Goal: Task Accomplishment & Management: Complete application form

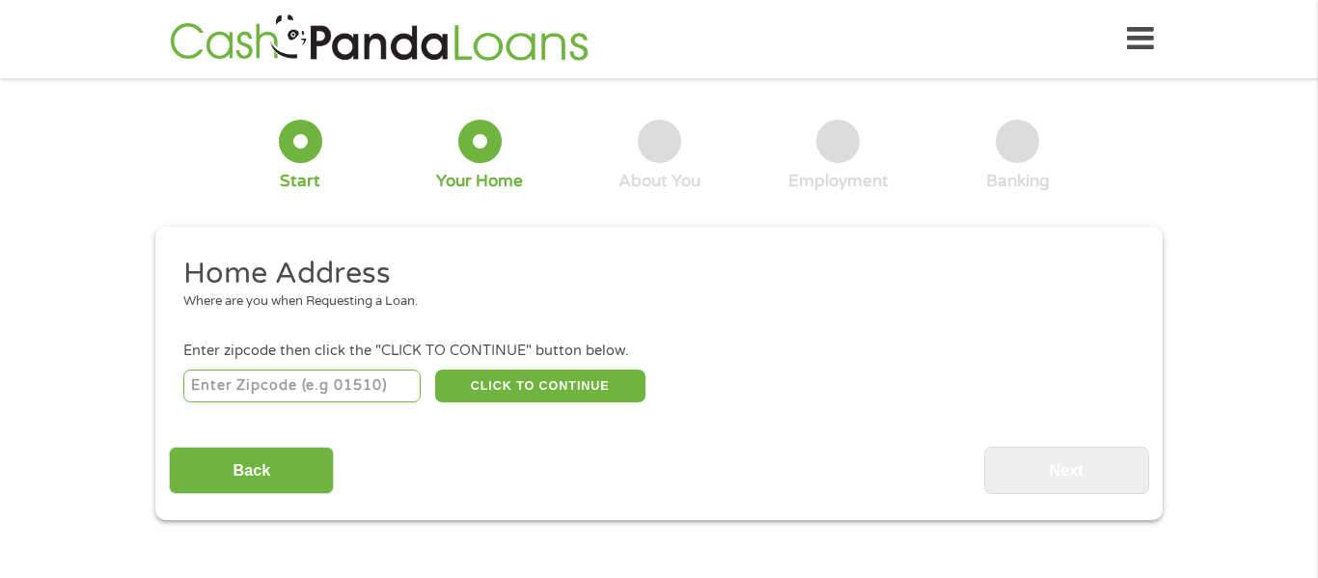
click at [290, 394] on input "number" at bounding box center [302, 386] width 238 height 33
type input "60429"
select select "[US_STATE]"
click at [539, 391] on button "CLICK TO CONTINUE" at bounding box center [540, 386] width 210 height 33
type input "60429"
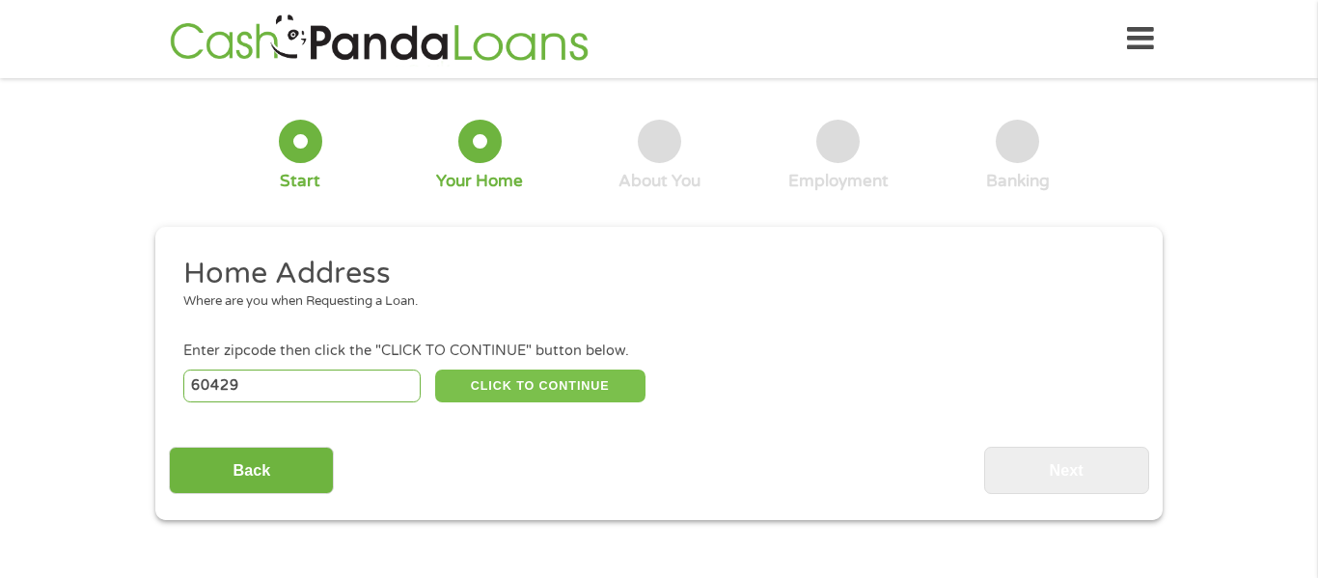
type input "[PERSON_NAME] Crest"
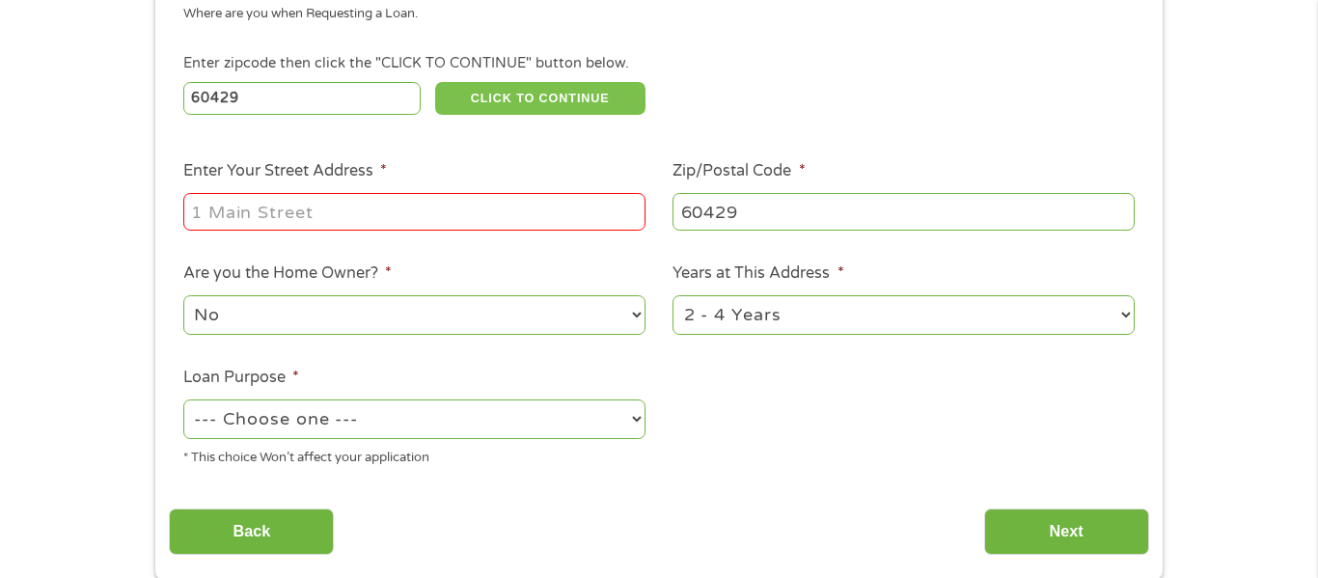
scroll to position [295, 0]
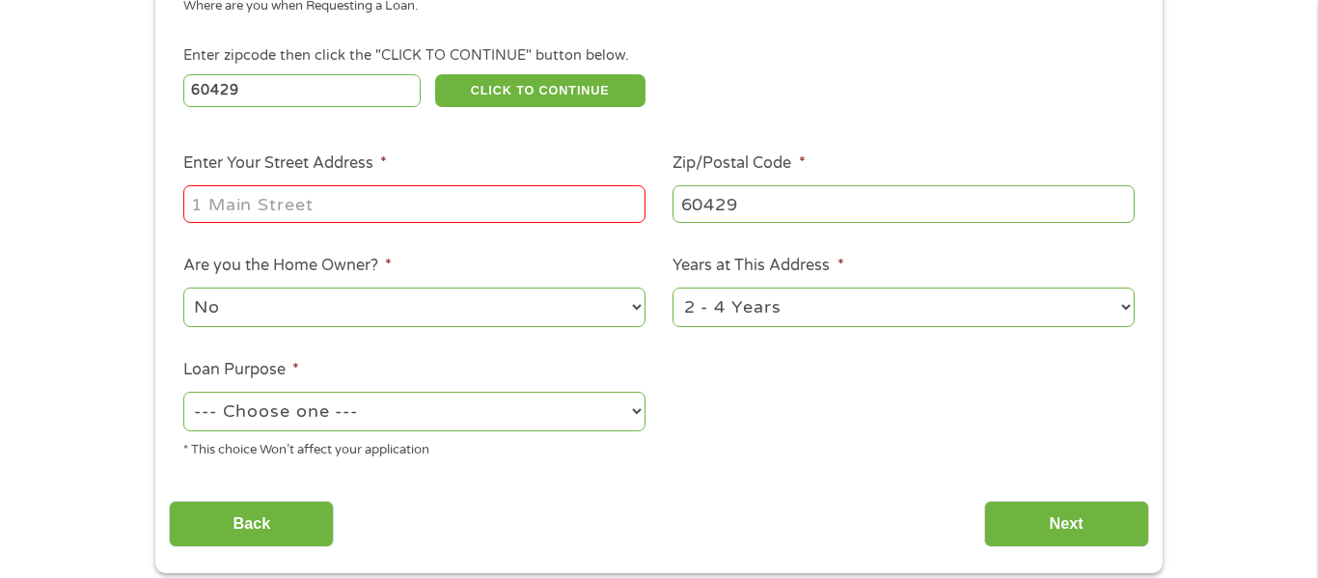
click at [548, 205] on input "Enter Your Street Address *" at bounding box center [414, 203] width 462 height 37
type input "[STREET_ADDRESS]"
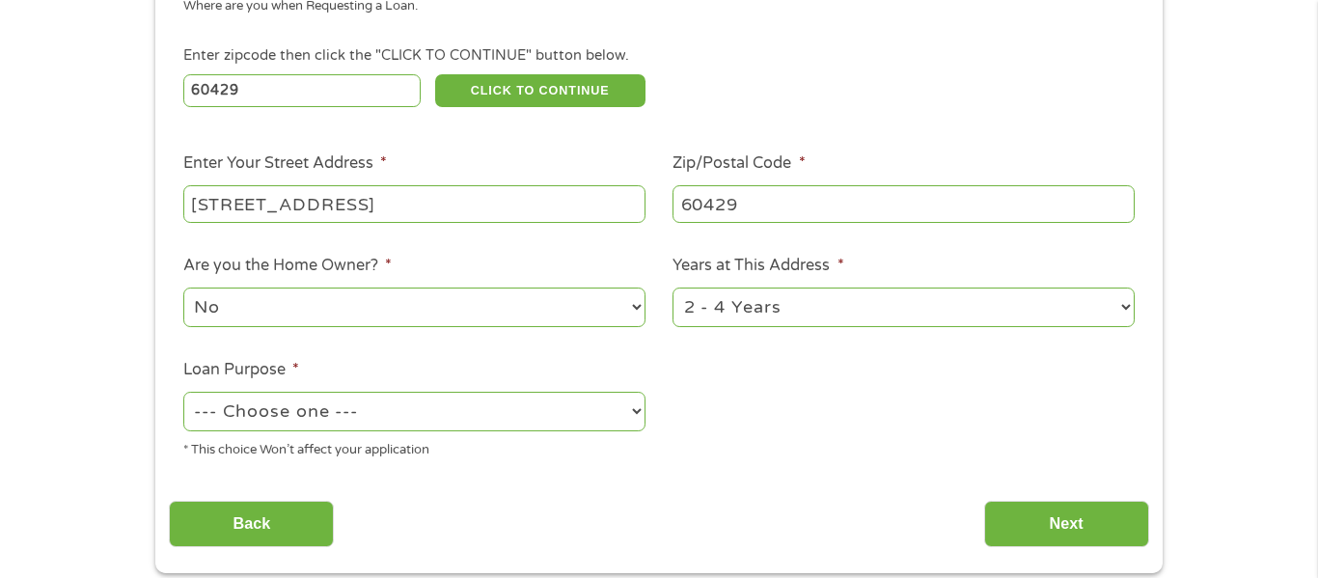
click at [718, 303] on select "1 Year or less 1 - 2 Years 2 - 4 Years Over 4 Years" at bounding box center [904, 308] width 462 height 40
select select "60months"
click at [673, 290] on select "1 Year or less 1 - 2 Years 2 - 4 Years Over 4 Years" at bounding box center [904, 308] width 462 height 40
click at [553, 407] on select "--- Choose one --- Pay Bills Debt Consolidation Home Improvement Major Purchase…" at bounding box center [414, 412] width 462 height 40
select select "paybills"
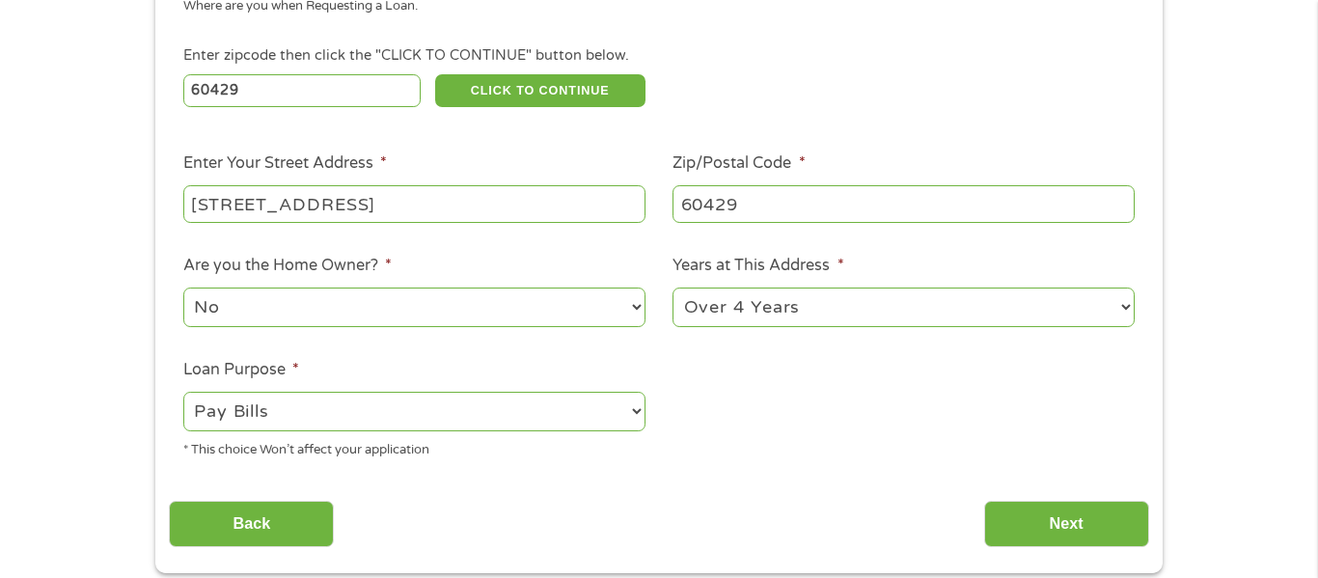
click at [183, 394] on select "--- Choose one --- Pay Bills Debt Consolidation Home Improvement Major Purchase…" at bounding box center [414, 412] width 462 height 40
click at [1052, 525] on input "Next" at bounding box center [1066, 524] width 165 height 47
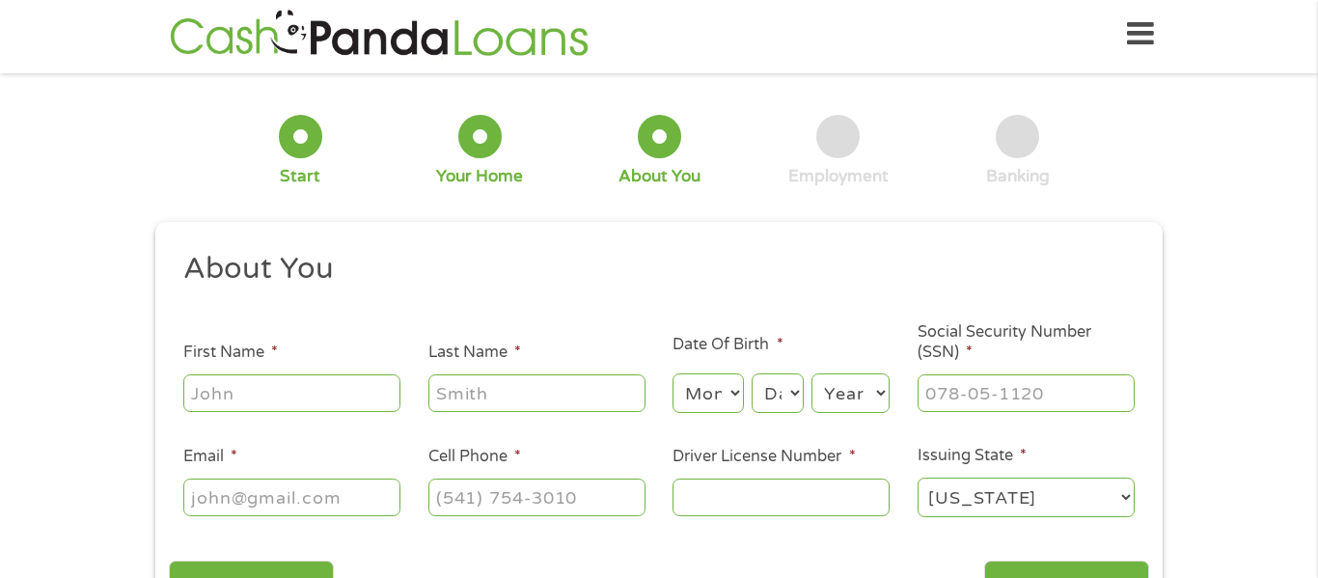
scroll to position [0, 0]
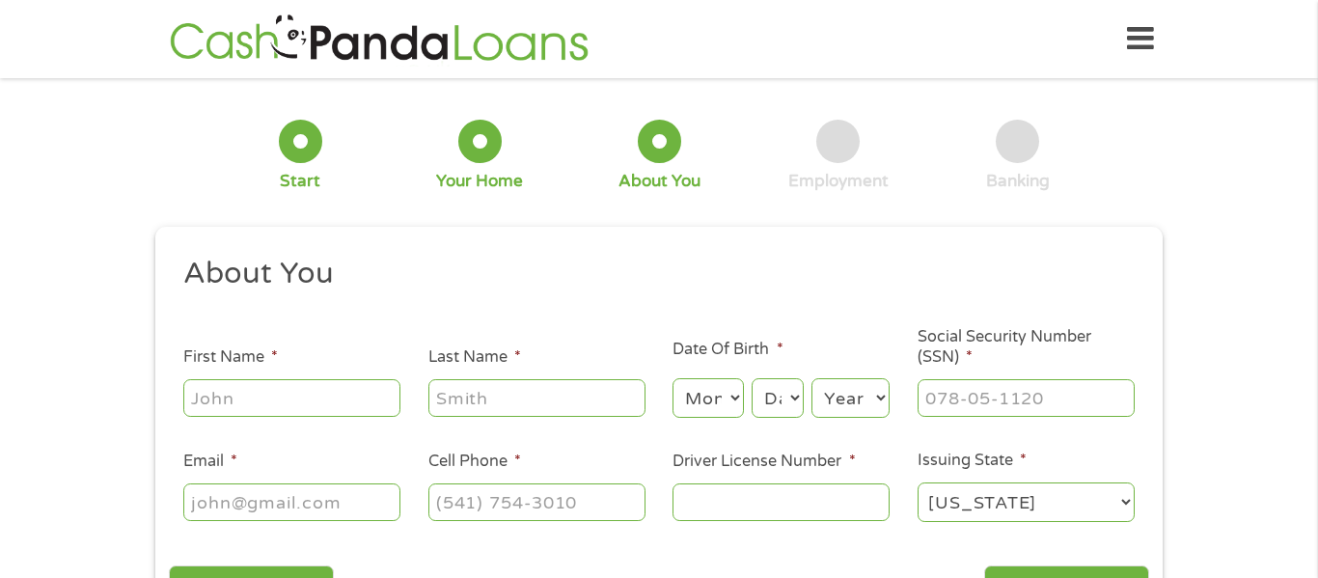
click at [241, 398] on input "First Name *" at bounding box center [291, 397] width 217 height 37
type input "[PERSON_NAME]"
type input "[EMAIL_ADDRESS][DOMAIN_NAME]"
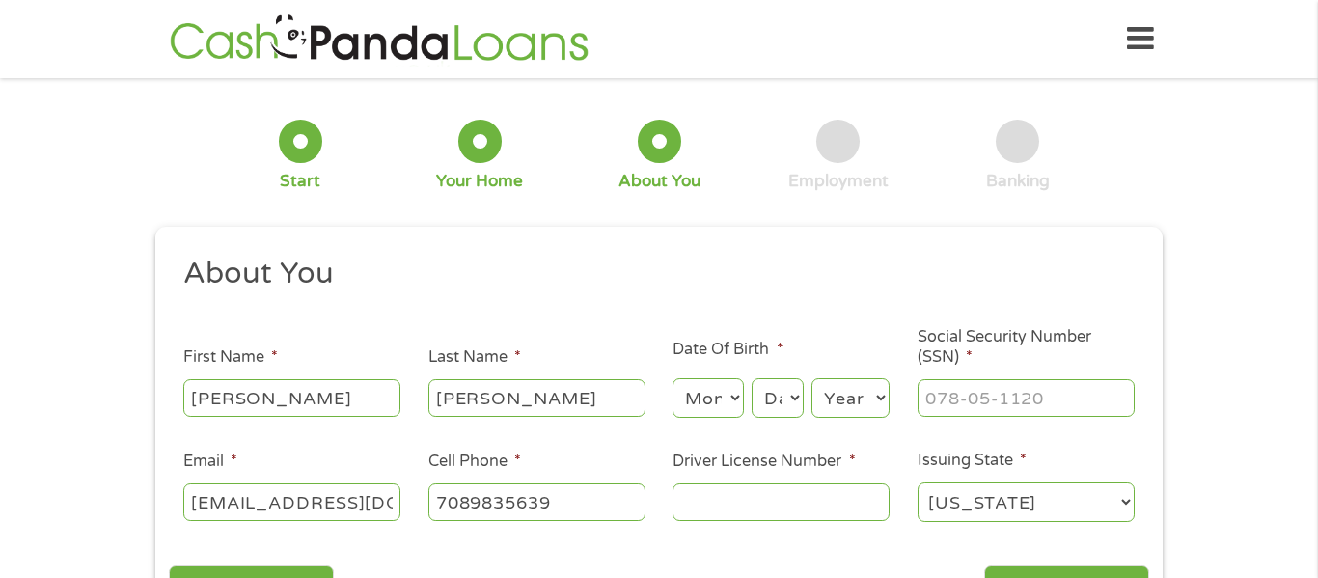
type input "[PHONE_NUMBER]"
click at [718, 395] on select "Month 1 2 3 4 5 6 7 8 9 10 11 12" at bounding box center [708, 398] width 70 height 40
select select "8"
click at [673, 378] on select "Month 1 2 3 4 5 6 7 8 9 10 11 12" at bounding box center [708, 398] width 70 height 40
click at [788, 402] on select "Day 1 2 3 4 5 6 7 8 9 10 11 12 13 14 15 16 17 18 19 20 21 22 23 24 25 26 27 28 …" at bounding box center [778, 398] width 52 height 40
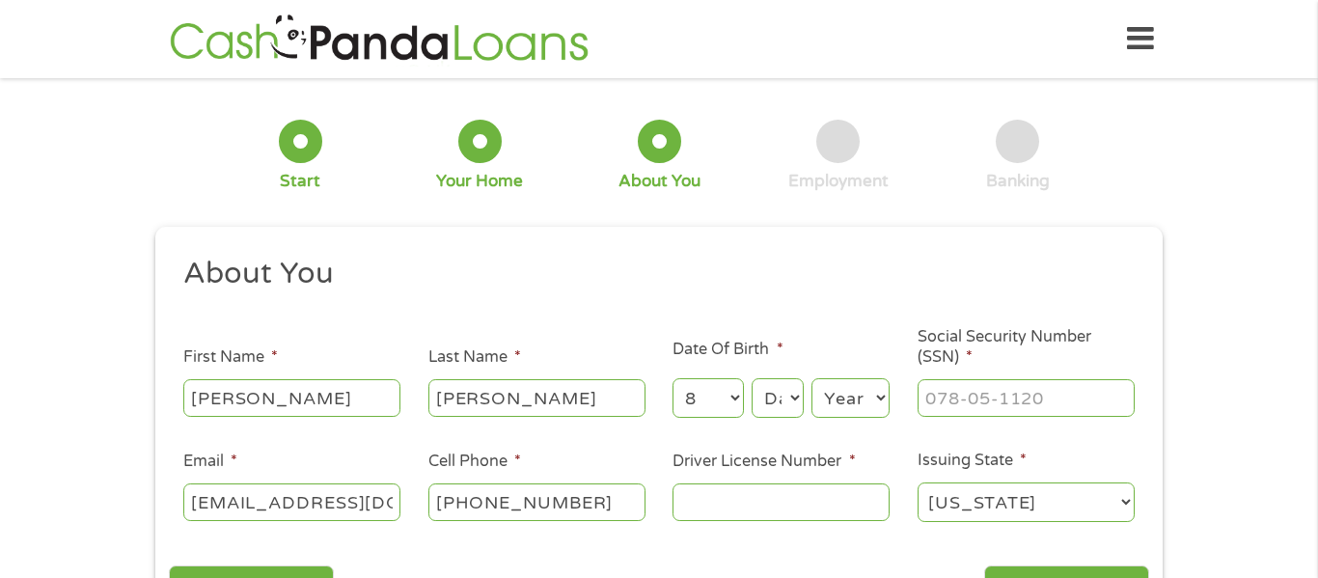
select select "17"
click at [752, 378] on select "Day 1 2 3 4 5 6 7 8 9 10 11 12 13 14 15 16 17 18 19 20 21 22 23 24 25 26 27 28 …" at bounding box center [778, 398] width 52 height 40
click at [880, 390] on select "Year [DATE] 2006 2005 2004 2003 2002 2001 2000 1999 1998 1997 1996 1995 1994 19…" at bounding box center [851, 398] width 78 height 40
select select "1984"
click at [812, 378] on select "Year [DATE] 2006 2005 2004 2003 2002 2001 2000 1999 1998 1997 1996 1995 1994 19…" at bounding box center [851, 398] width 78 height 40
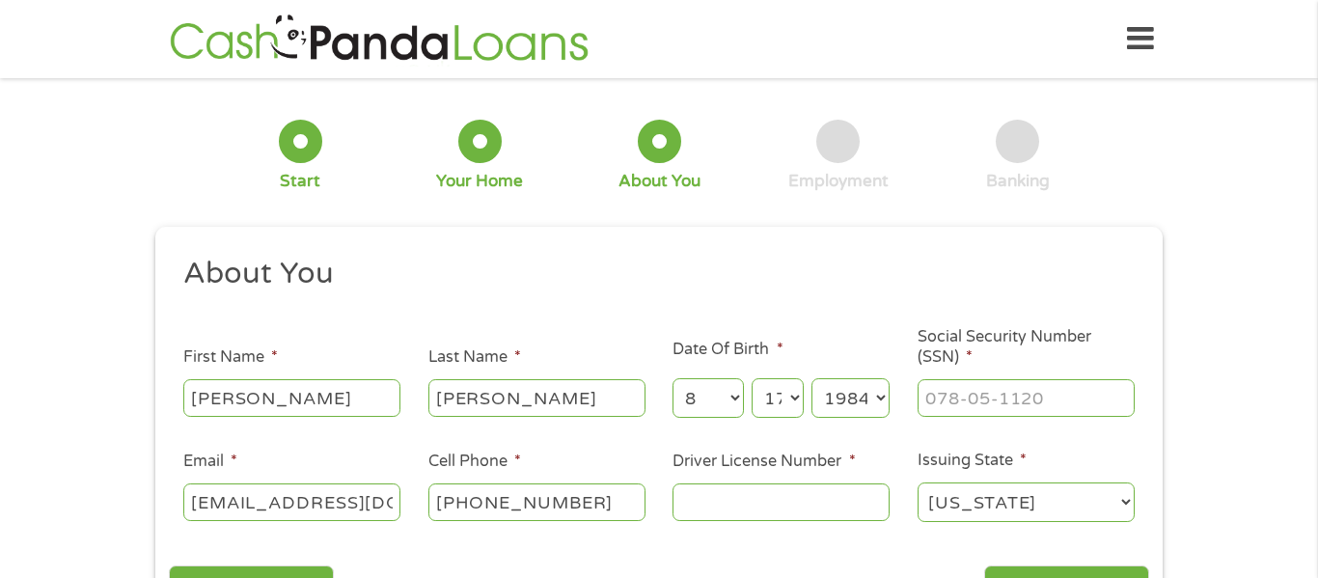
click at [969, 404] on input "Social Security Number (SSN) *" at bounding box center [1026, 397] width 217 height 37
type input "319-76-3361"
click at [745, 510] on input "Driver License Number *" at bounding box center [781, 502] width 217 height 37
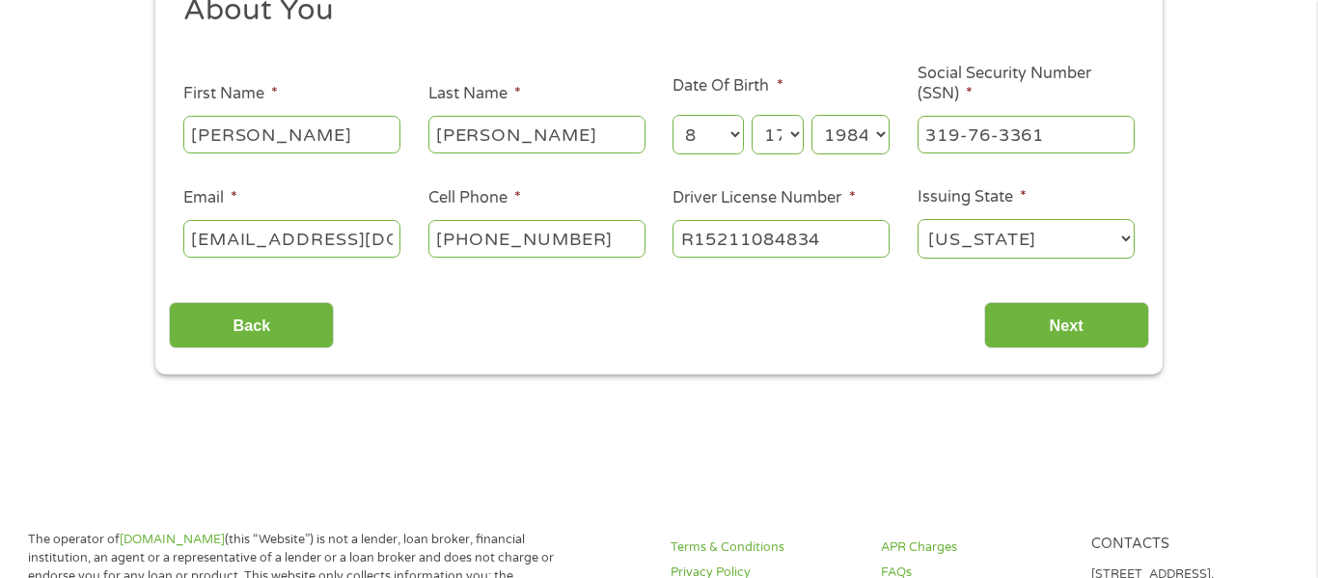
scroll to position [271, 0]
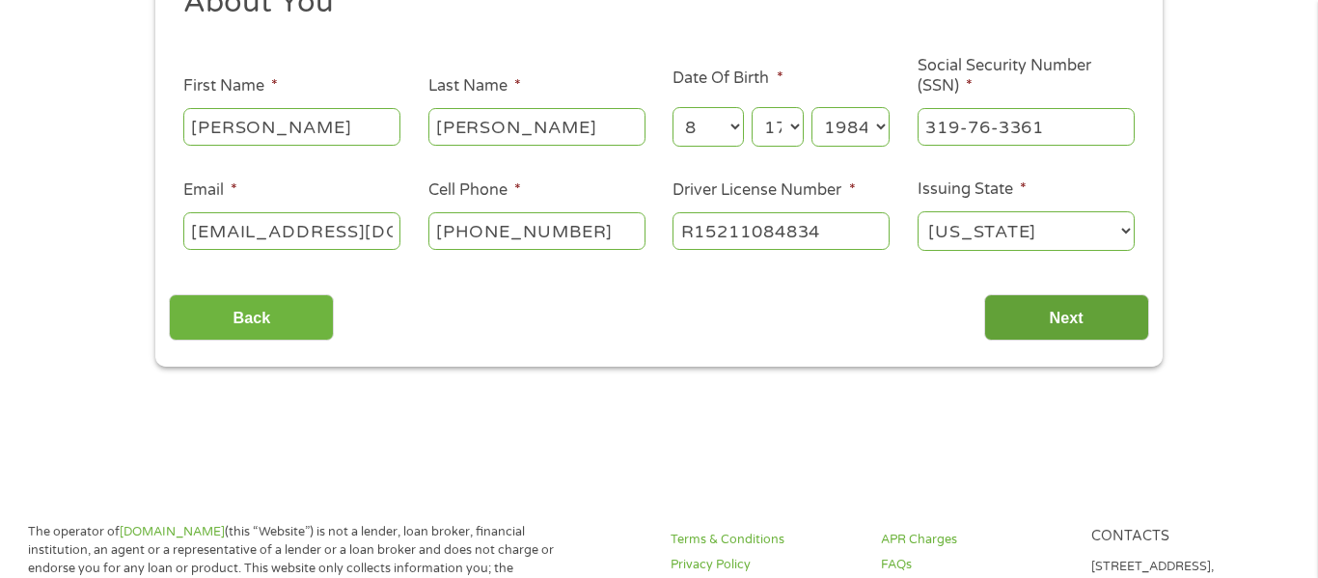
type input "R15211084834"
click at [1035, 322] on input "Next" at bounding box center [1066, 317] width 165 height 47
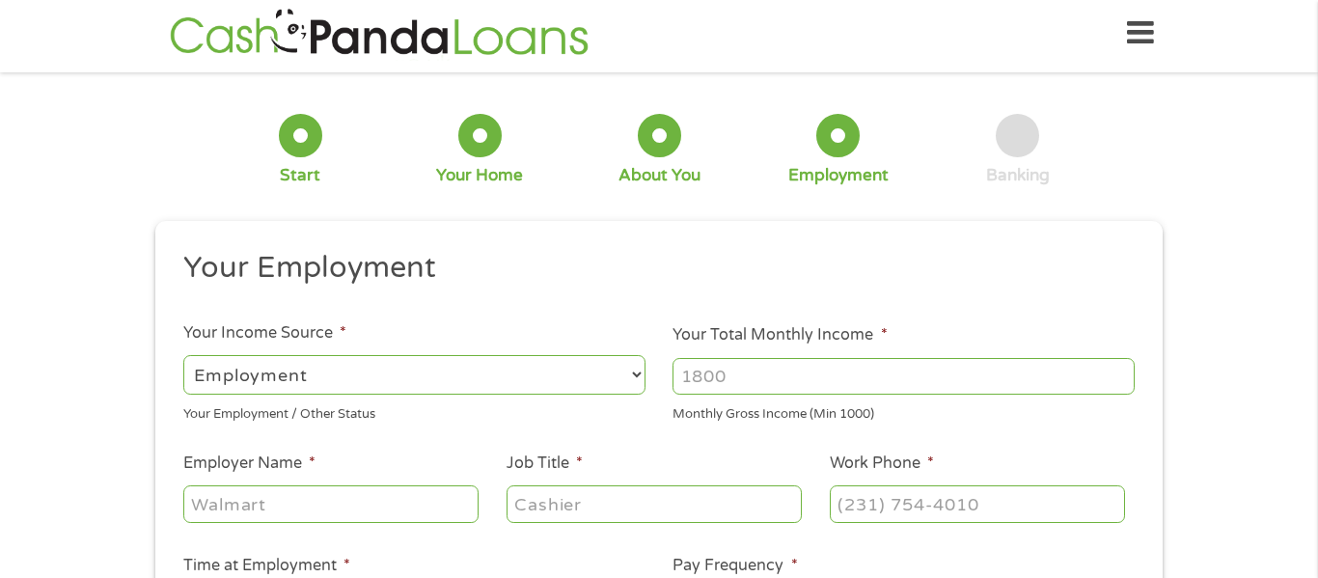
scroll to position [0, 0]
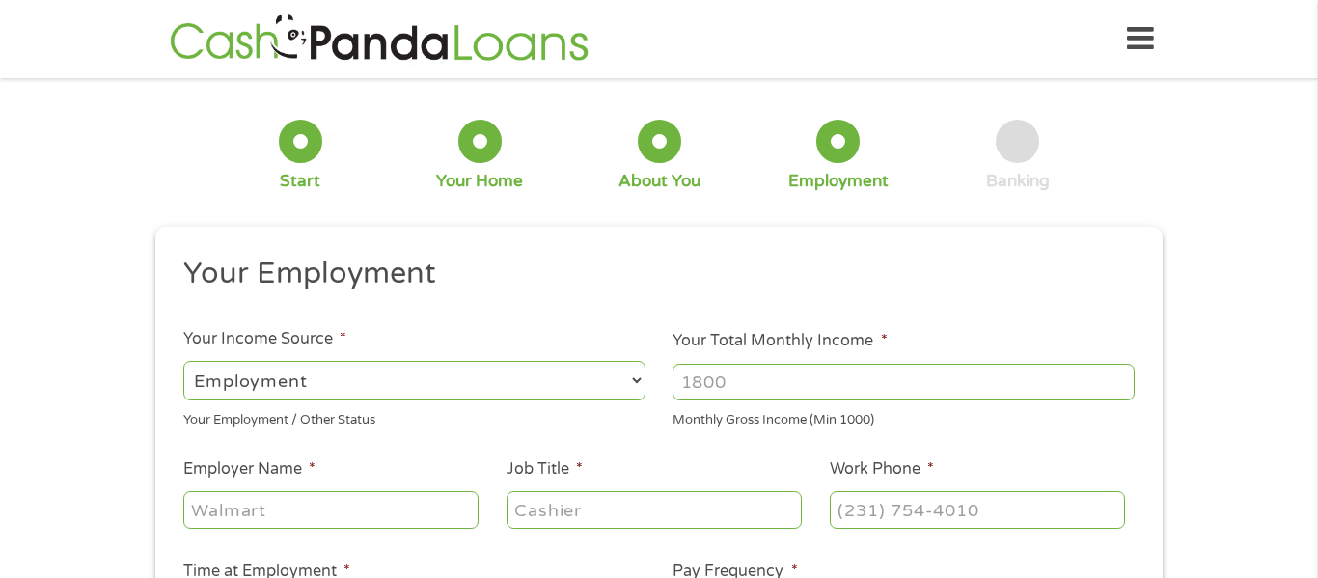
click at [728, 382] on input "Your Total Monthly Income *" at bounding box center [904, 382] width 462 height 37
type input "6"
type input "2652"
click at [266, 525] on input "Employer Name *" at bounding box center [330, 509] width 295 height 37
type input "Envision Unlimited"
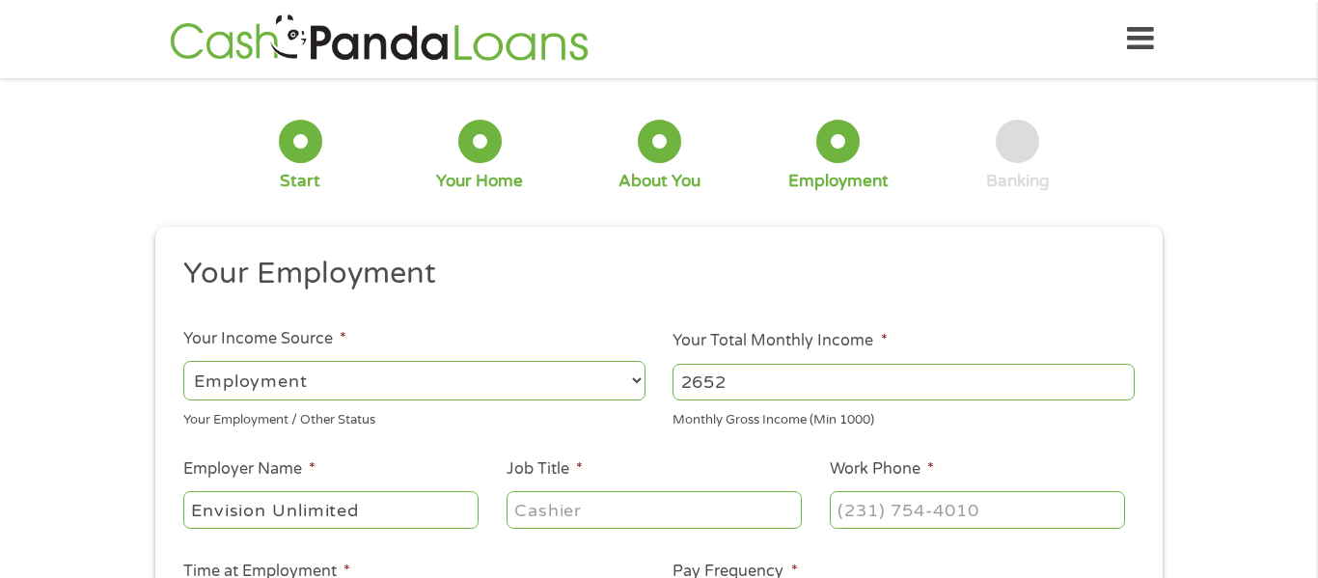
click at [614, 513] on input "Job Title *" at bounding box center [654, 509] width 295 height 37
type input "R"
type input "Registered Behavior Technician"
click at [969, 522] on input "Work Phone *" at bounding box center [977, 509] width 295 height 37
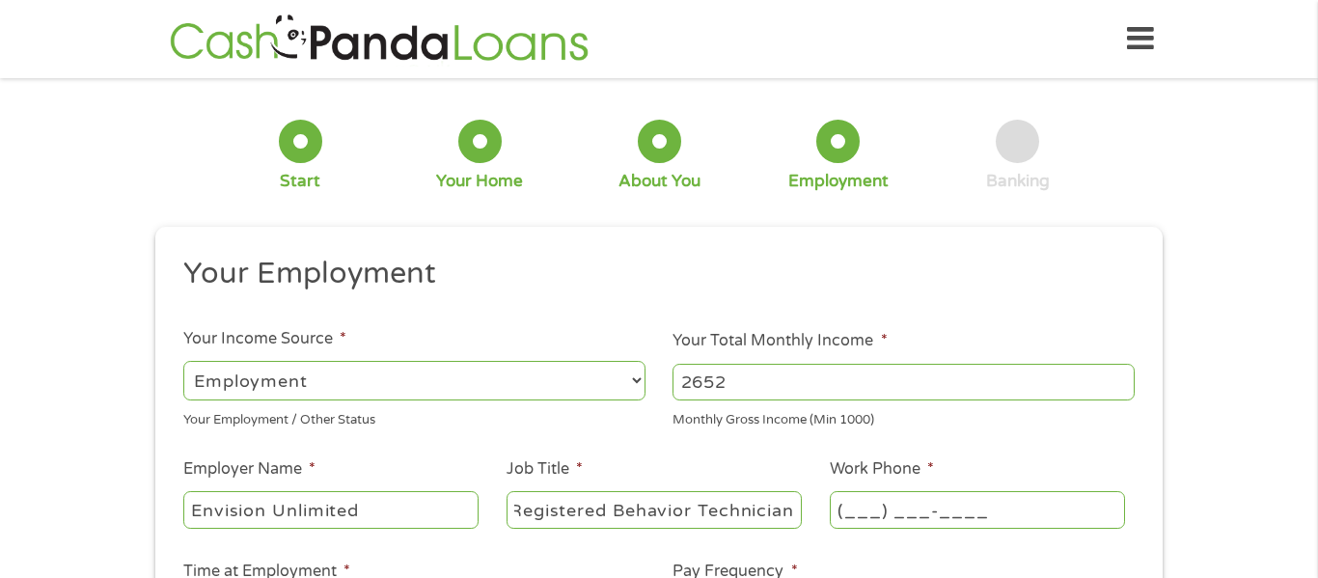
scroll to position [0, 0]
type input "[PHONE_NUMBER]"
click at [1202, 190] on div "1 Start 2 Your Home 3 About You 4 Employment 5 Banking 6 This field is hidden w…" at bounding box center [659, 472] width 1318 height 761
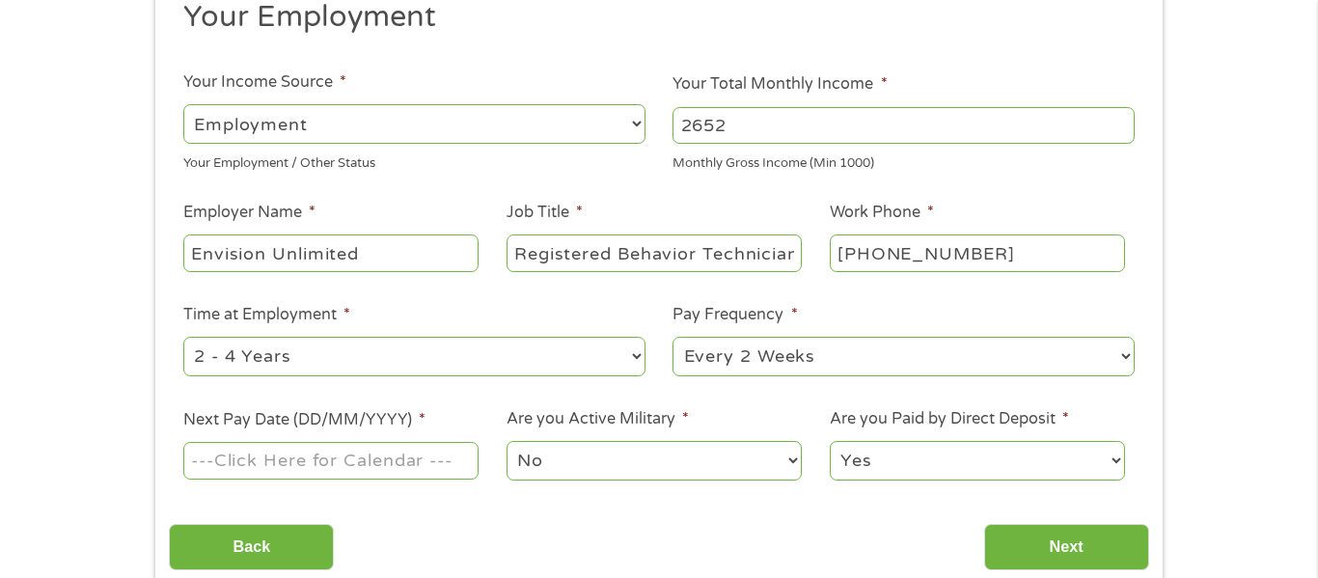
scroll to position [261, 0]
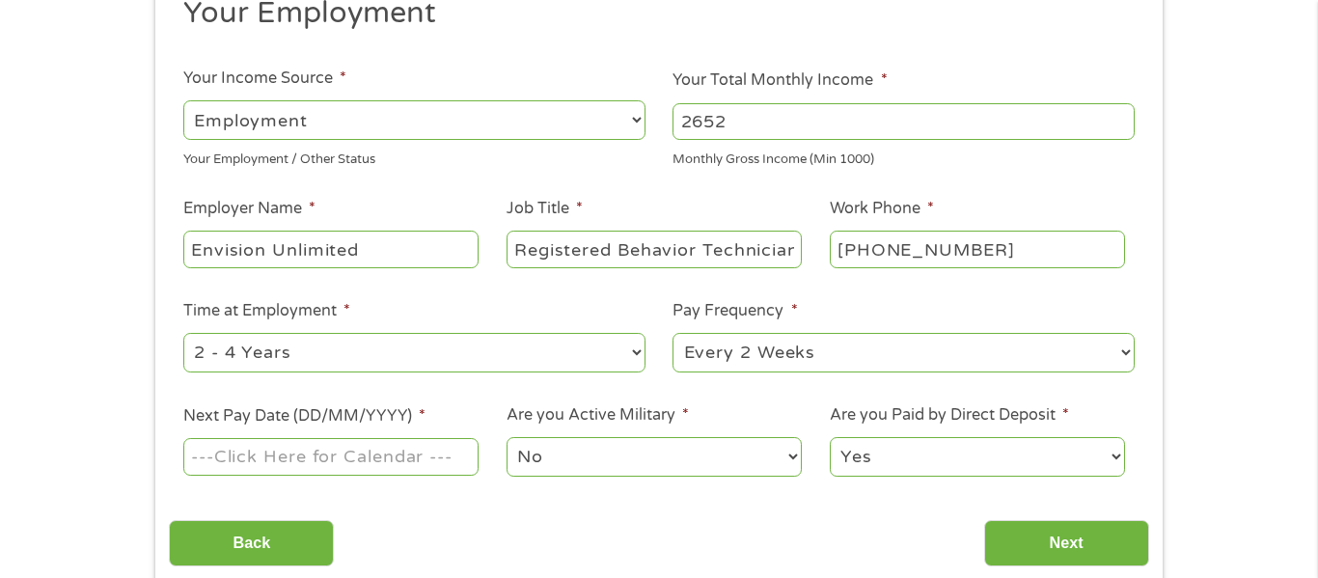
click at [636, 353] on select "--- Choose one --- 1 Year or less 1 - 2 Years 2 - 4 Years Over 4 Years" at bounding box center [414, 353] width 462 height 40
select select "60months"
click at [183, 333] on select "--- Choose one --- 1 Year or less 1 - 2 Years 2 - 4 Years Over 4 Years" at bounding box center [414, 353] width 462 height 40
click at [818, 356] on select "--- Choose one --- Every 2 Weeks Every Week Monthly Semi-Monthly" at bounding box center [904, 353] width 462 height 40
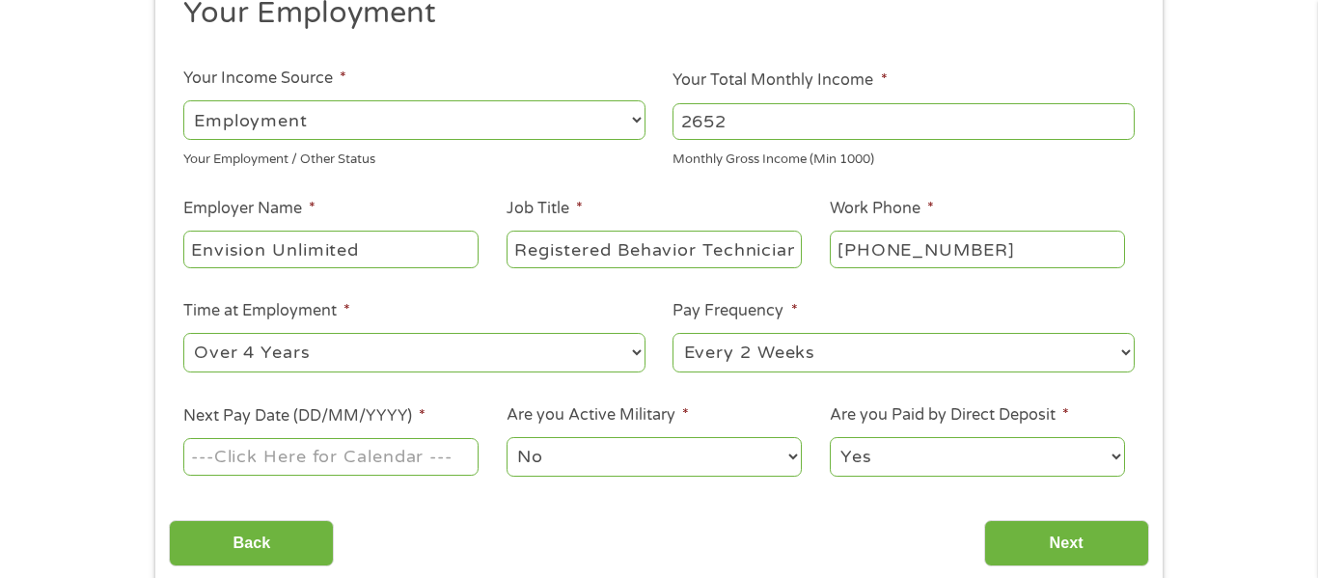
click at [818, 356] on select "--- Choose one --- Every 2 Weeks Every Week Monthly Semi-Monthly" at bounding box center [904, 353] width 462 height 40
click at [300, 461] on input "Next Pay Date (DD/MM/YYYY) *" at bounding box center [330, 456] width 295 height 37
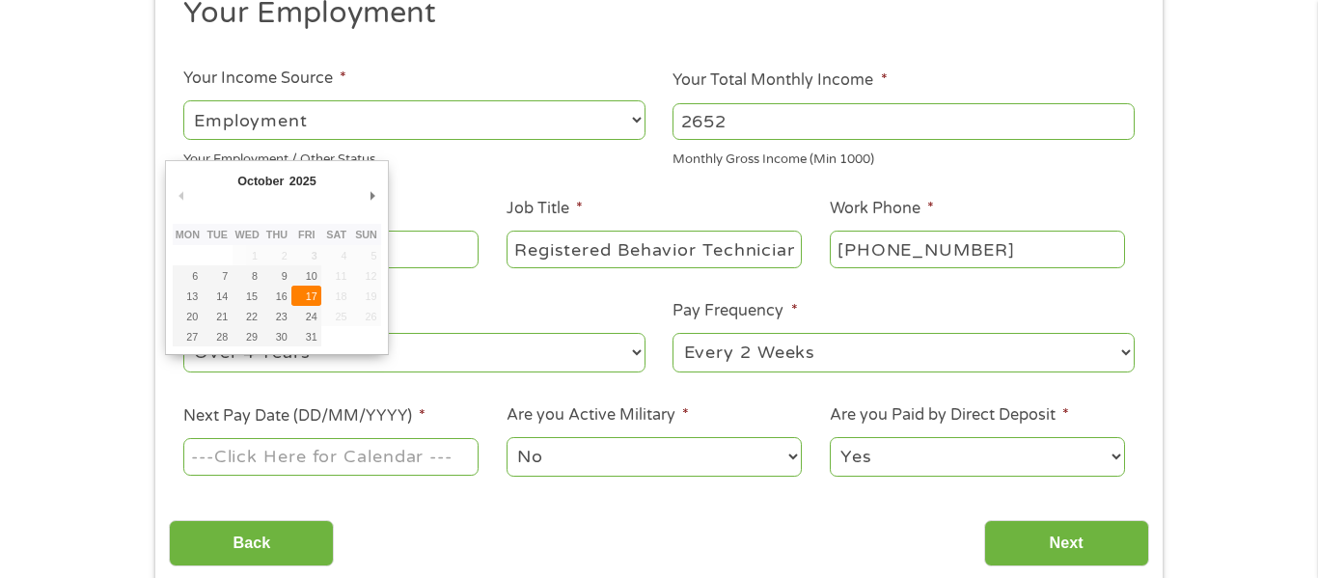
type input "[DATE]"
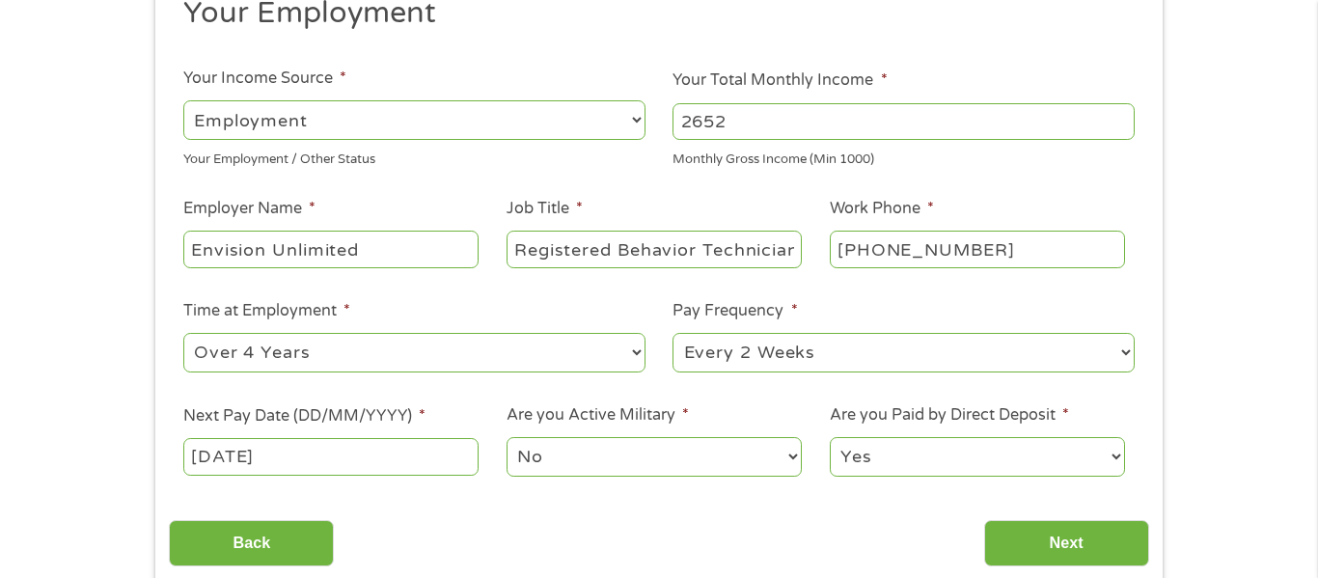
click at [886, 459] on select "Yes No" at bounding box center [977, 457] width 295 height 40
select select "0"
click at [830, 437] on select "Yes No" at bounding box center [977, 457] width 295 height 40
click at [1059, 543] on input "Next" at bounding box center [1066, 543] width 165 height 47
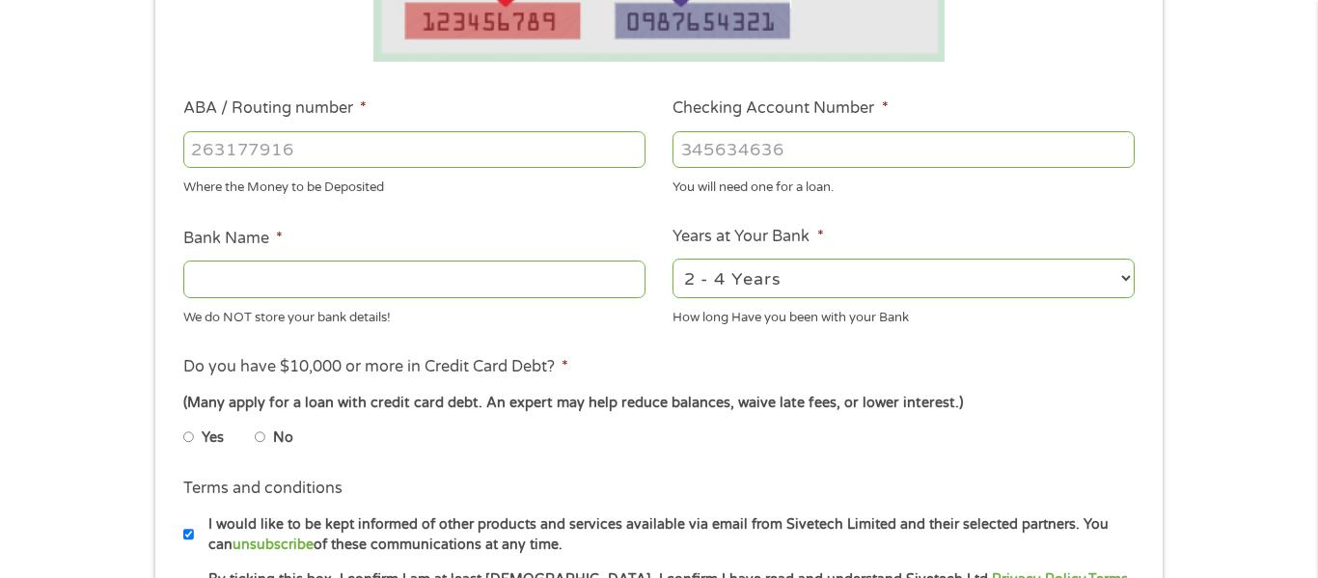
scroll to position [533, 0]
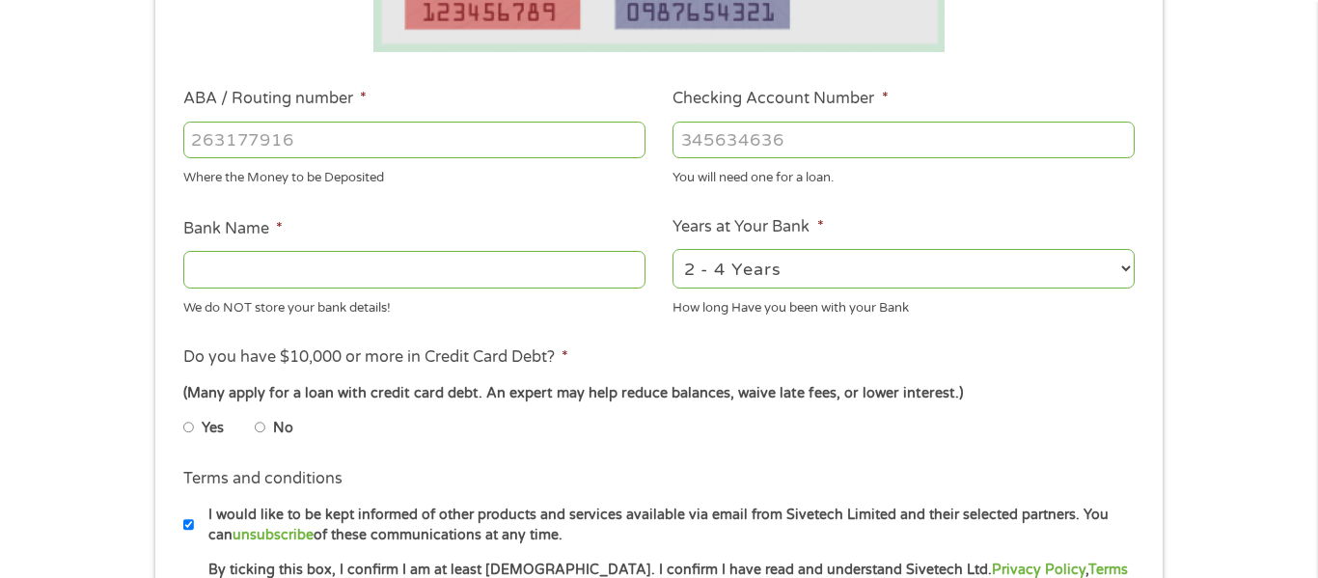
click at [362, 150] on input "ABA / Routing number *" at bounding box center [414, 140] width 462 height 37
click at [240, 275] on input "Bank Name *" at bounding box center [414, 269] width 462 height 37
type input "[PERSON_NAME]"
type input "[PERSON_NAME] Fargo"
click at [235, 136] on input "ABA / Routing number *" at bounding box center [414, 140] width 462 height 37
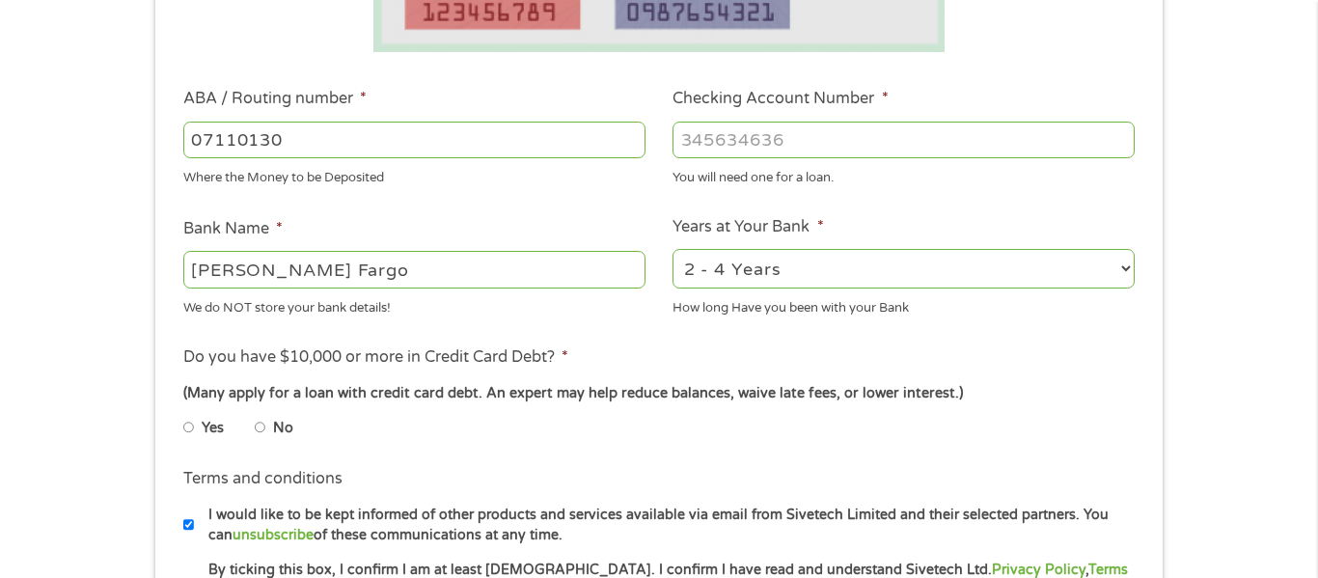
type input "071101307"
type input "[PERSON_NAME] FARGO BK NA [US_STATE]"
type input "071101307"
click at [720, 141] on input "Checking Account Number *" at bounding box center [904, 140] width 462 height 37
type input "72151299147"
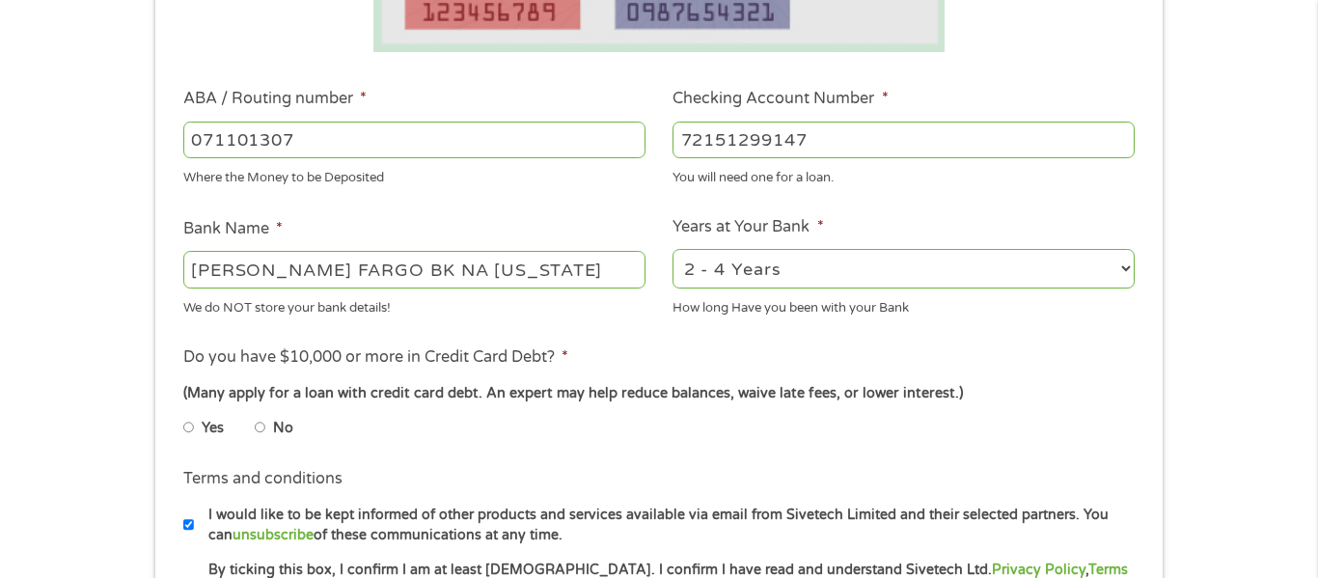
click at [260, 426] on input "No" at bounding box center [261, 427] width 12 height 31
radio input "true"
click at [261, 429] on input "No" at bounding box center [261, 427] width 12 height 31
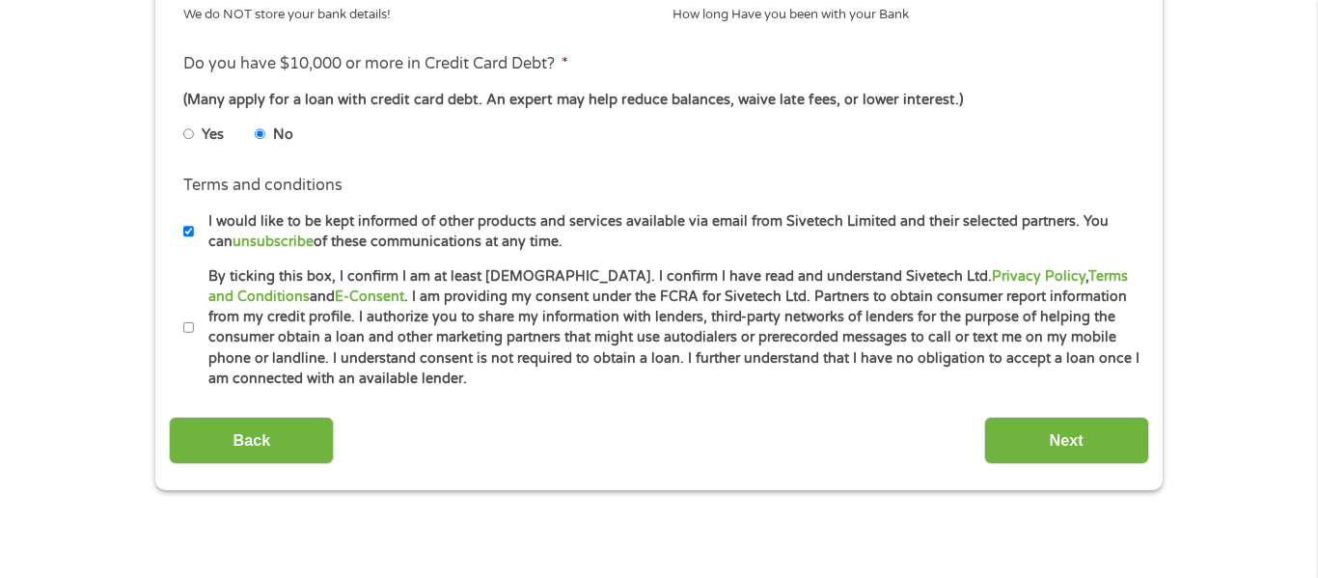
scroll to position [841, 0]
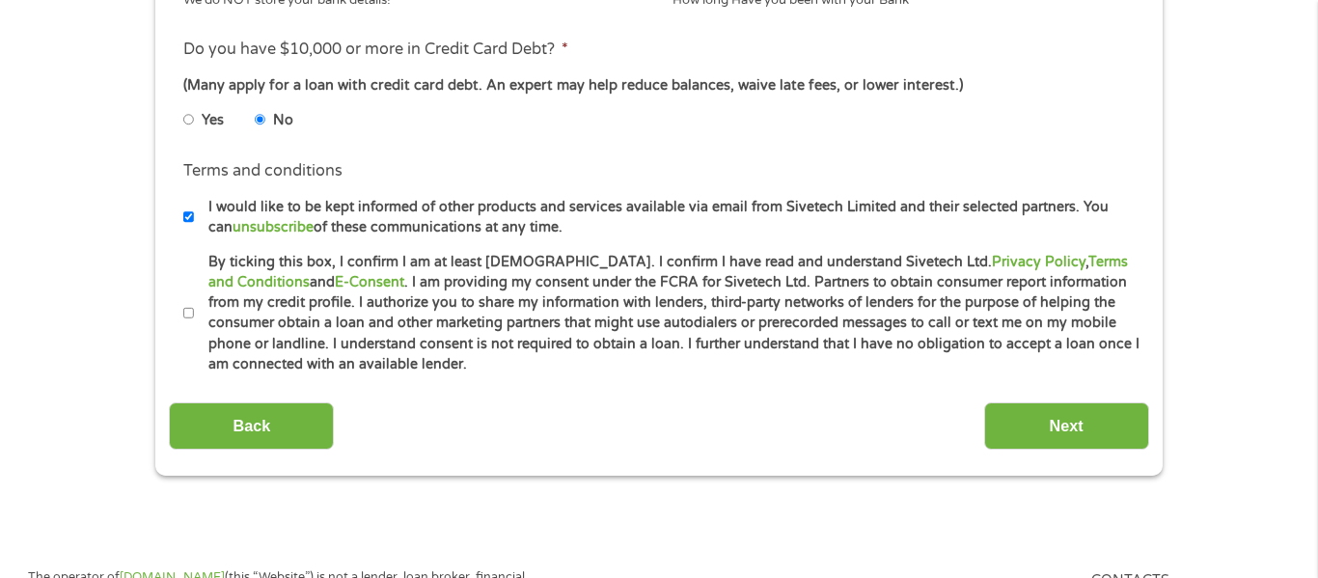
click at [188, 220] on input "I would like to be kept informed of other products and services available via e…" at bounding box center [189, 217] width 12 height 31
checkbox input "false"
click at [191, 311] on input "By ticking this box, I confirm I am at least [DEMOGRAPHIC_DATA]. I confirm I ha…" at bounding box center [189, 313] width 12 height 31
checkbox input "true"
click at [1018, 432] on input "Next" at bounding box center [1066, 425] width 165 height 47
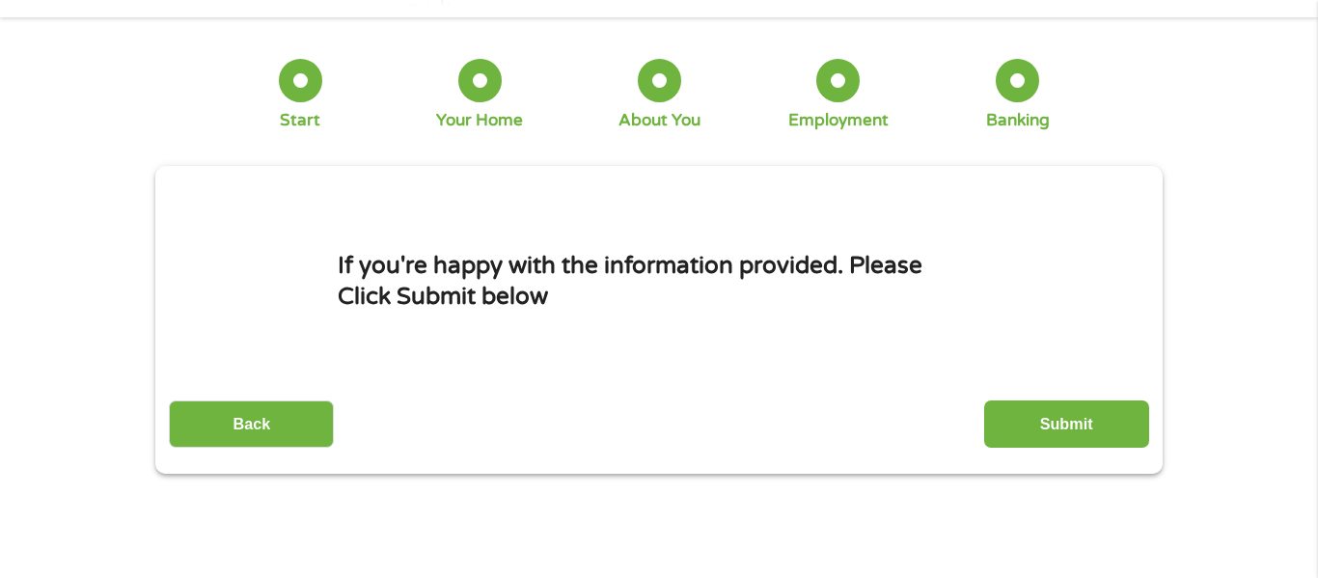
scroll to position [0, 0]
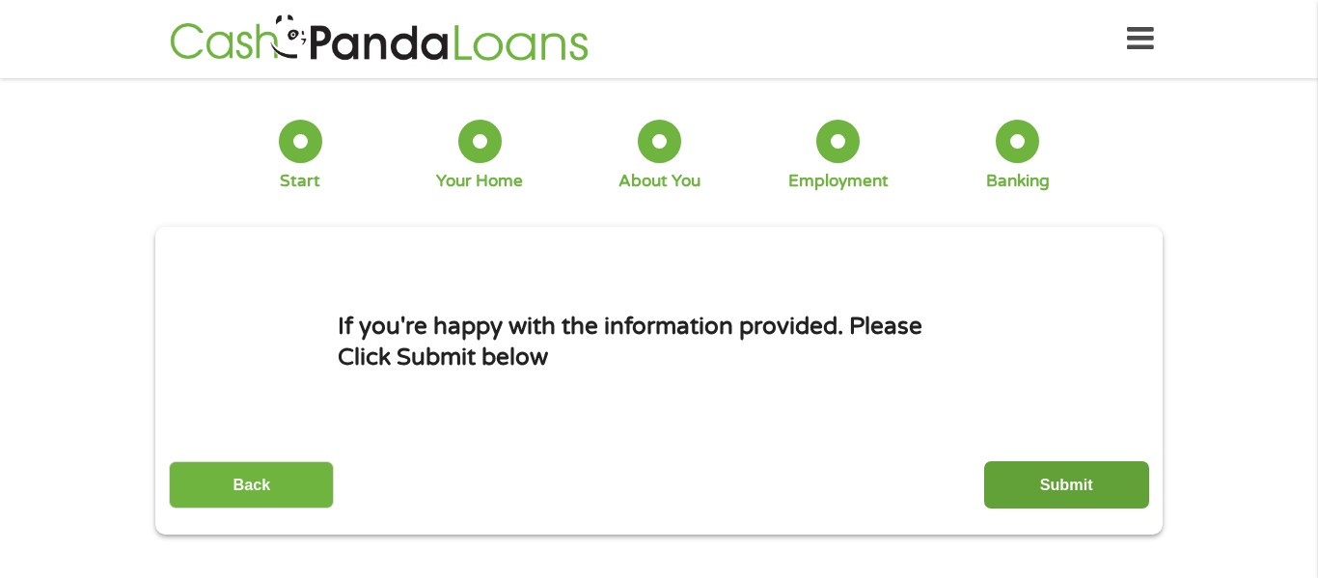
click at [1044, 484] on input "Submit" at bounding box center [1066, 484] width 165 height 47
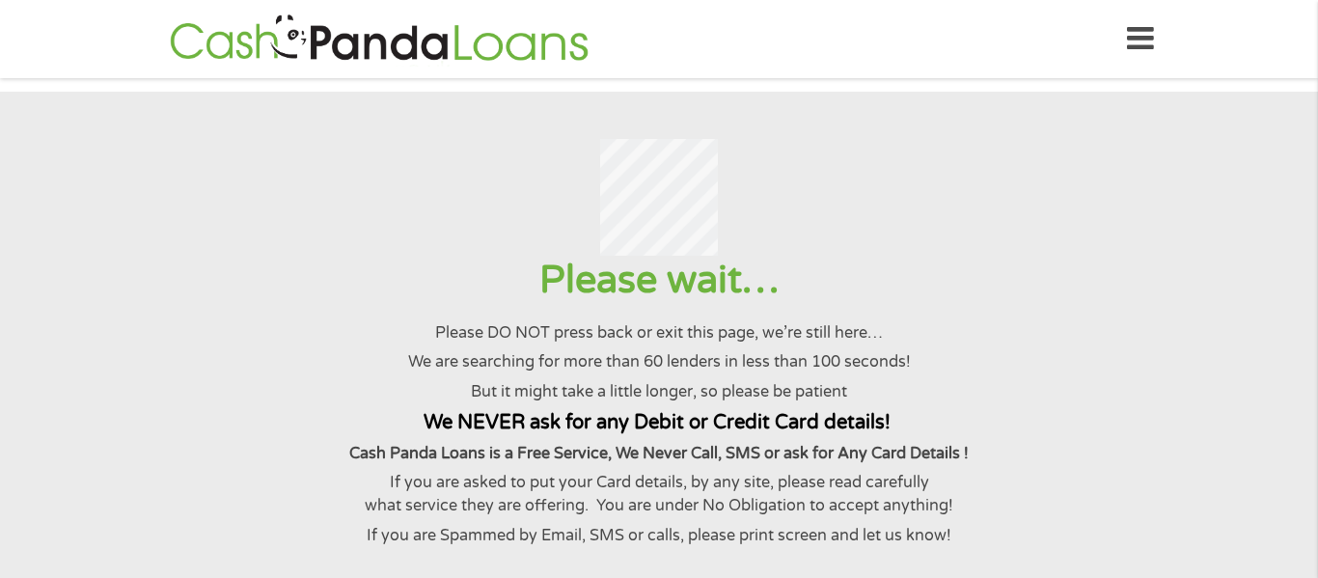
click at [272, 300] on h1 "Please wait…" at bounding box center [658, 280] width 1271 height 49
